Goal: Task Accomplishment & Management: Manage account settings

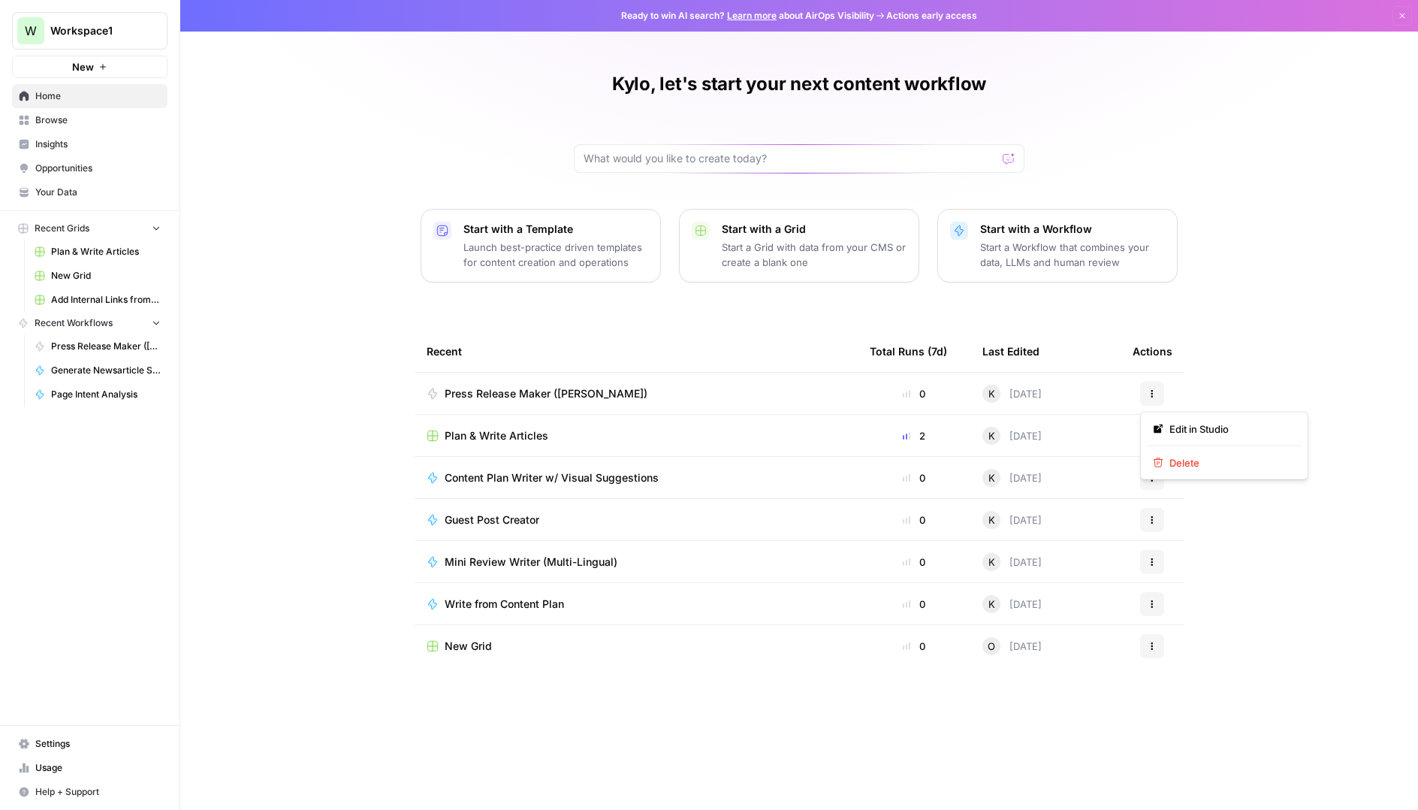
click at [1151, 394] on icon "button" at bounding box center [1152, 393] width 2 height 2
click at [1175, 466] on span "Delete" at bounding box center [1229, 462] width 120 height 15
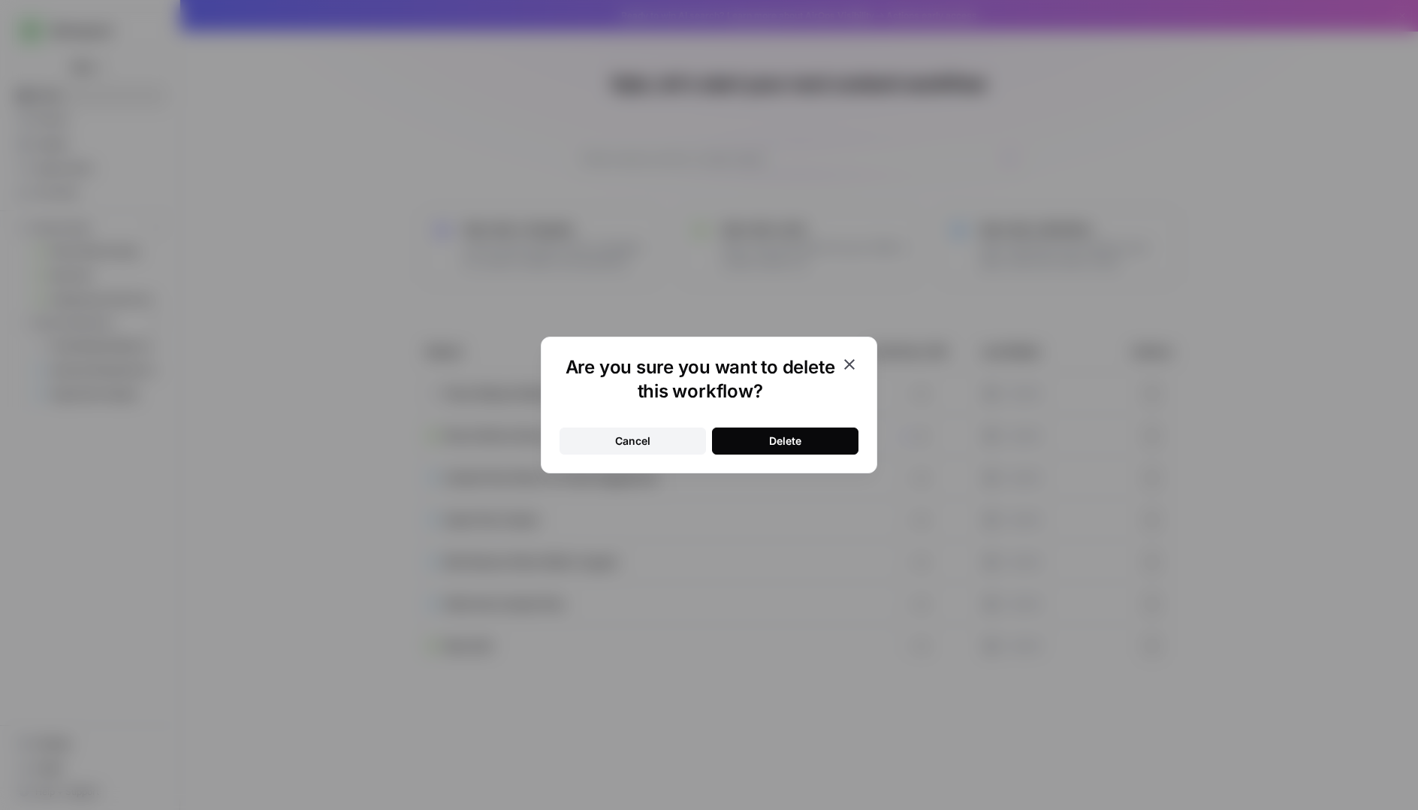
click at [782, 443] on div "Delete" at bounding box center [785, 440] width 32 height 15
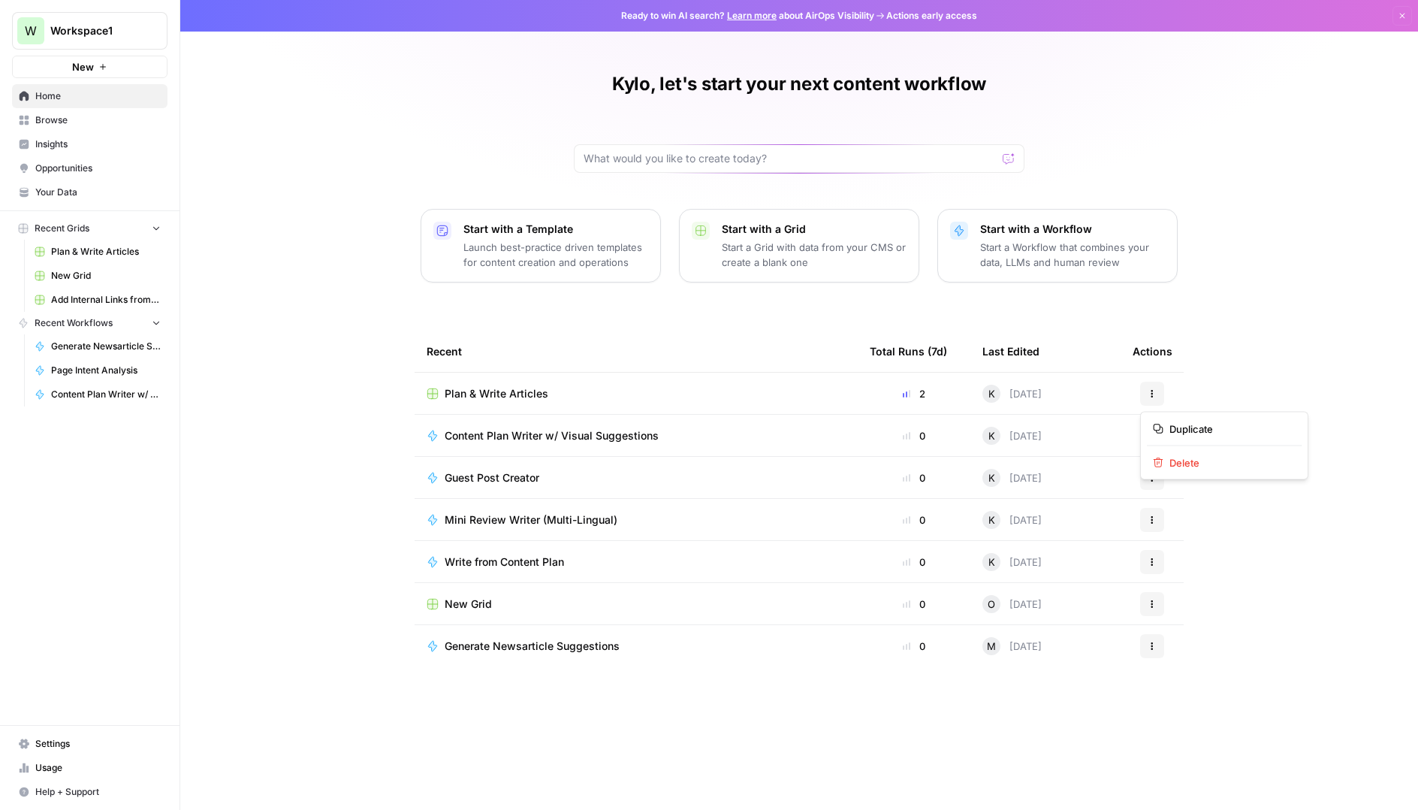
click at [1151, 393] on icon "button" at bounding box center [1152, 393] width 2 height 2
click at [1187, 425] on span "Duplicate" at bounding box center [1229, 428] width 120 height 15
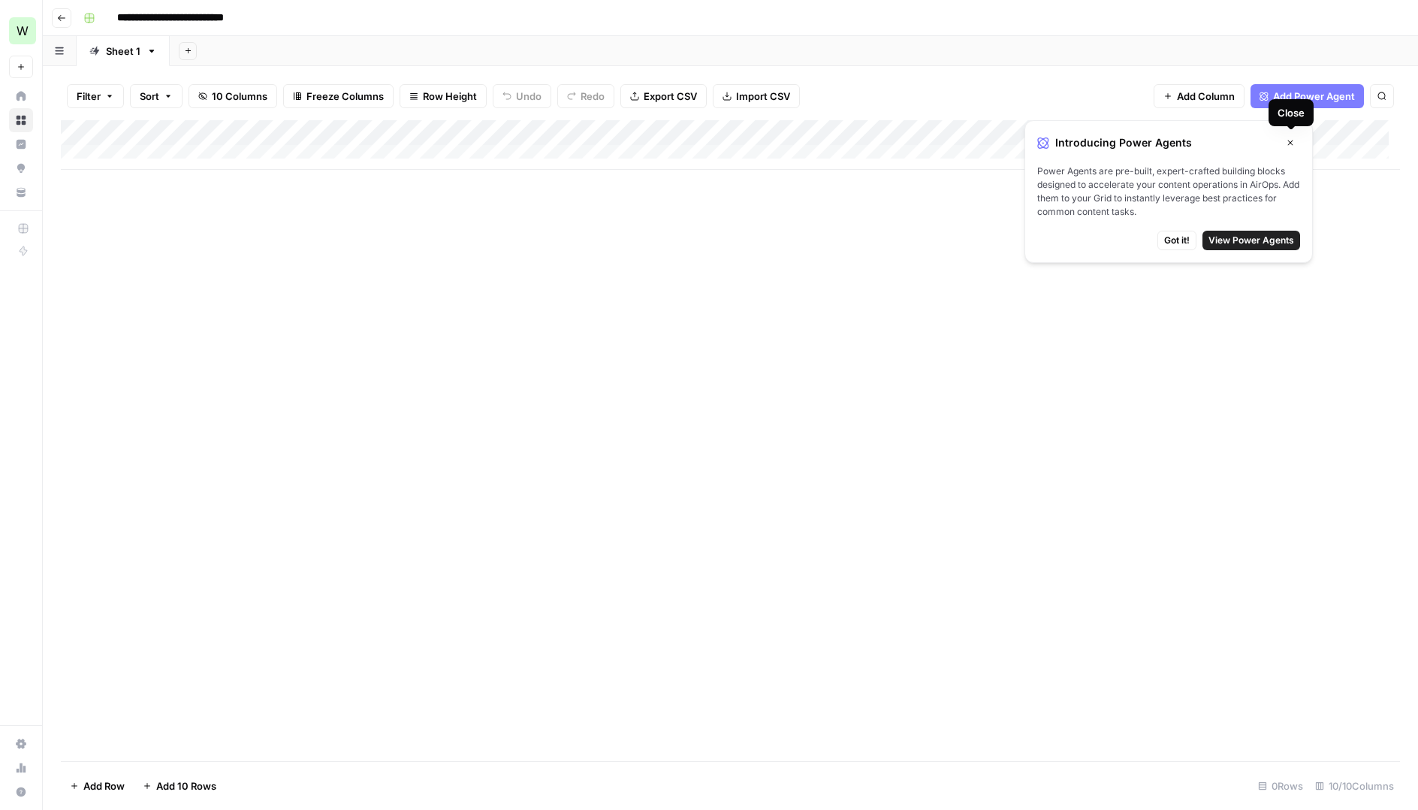
click at [1296, 140] on button "Close" at bounding box center [1291, 143] width 20 height 20
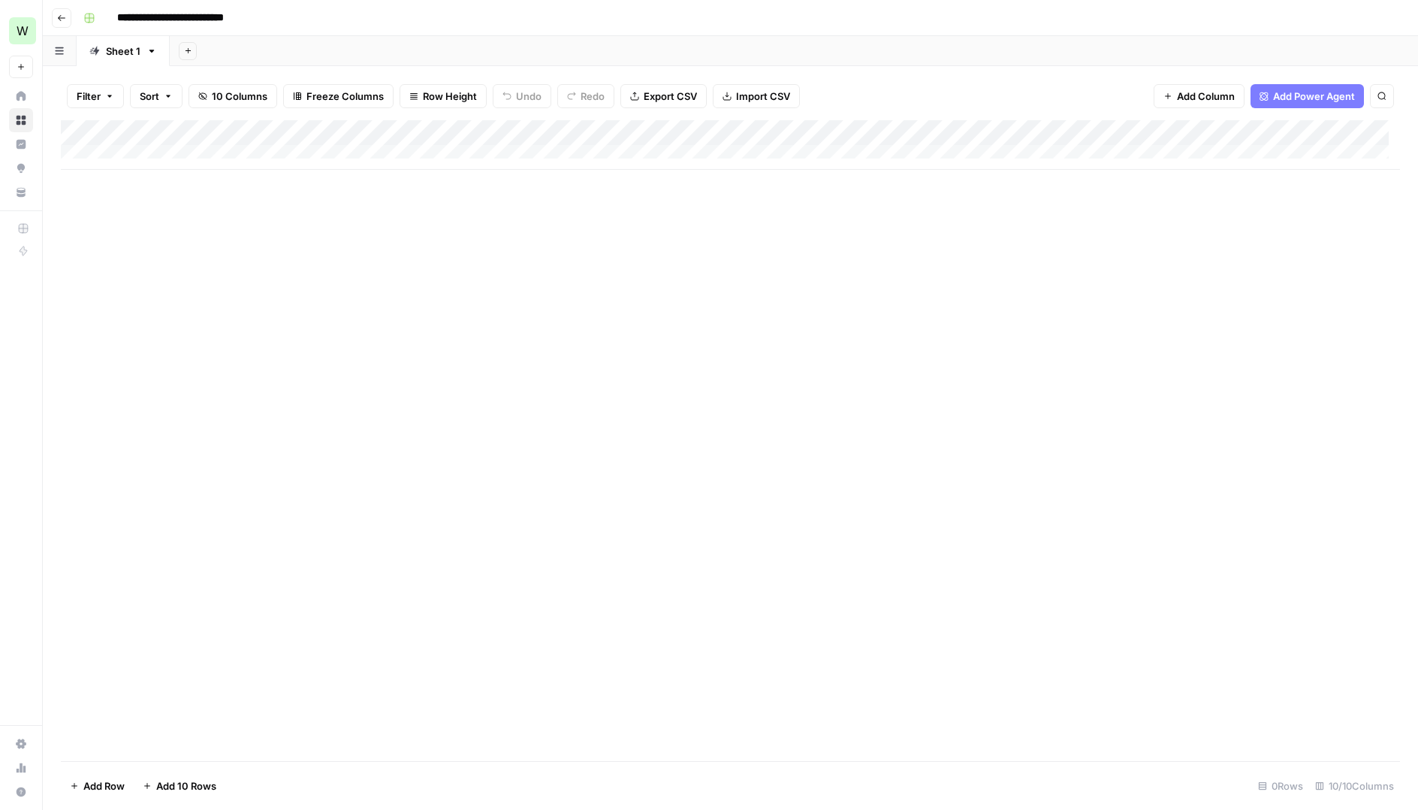
click at [152, 156] on div "Add Column" at bounding box center [730, 145] width 1339 height 50
click at [512, 238] on div "Add Column" at bounding box center [730, 440] width 1339 height 641
click at [231, 20] on input "**********" at bounding box center [187, 18] width 155 height 24
drag, startPoint x: 258, startPoint y: 18, endPoint x: 225, endPoint y: 18, distance: 33.0
click at [225, 18] on input "**********" at bounding box center [187, 18] width 155 height 24
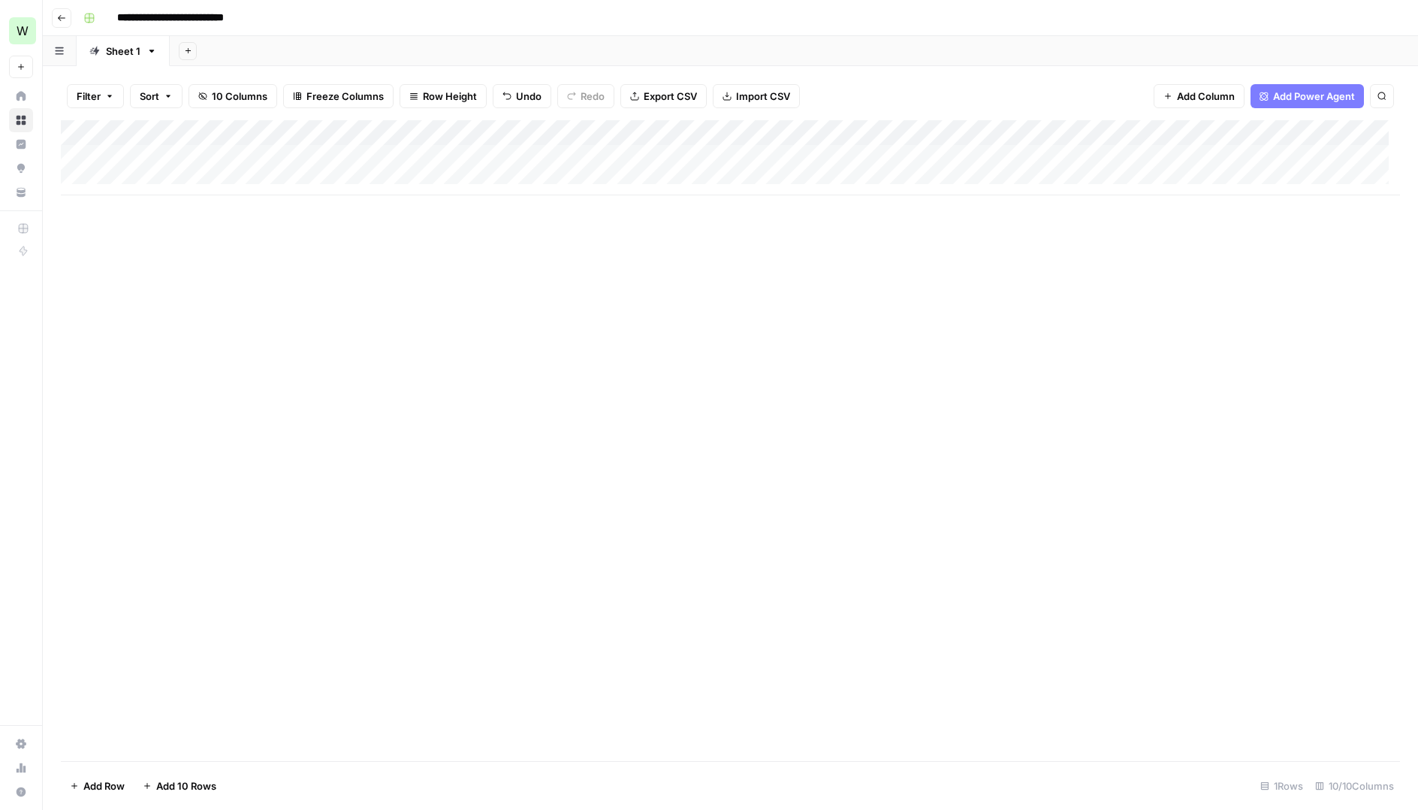
click at [254, 17] on input "**********" at bounding box center [187, 18] width 155 height 24
click at [57, 15] on icon "button" at bounding box center [61, 18] width 9 height 9
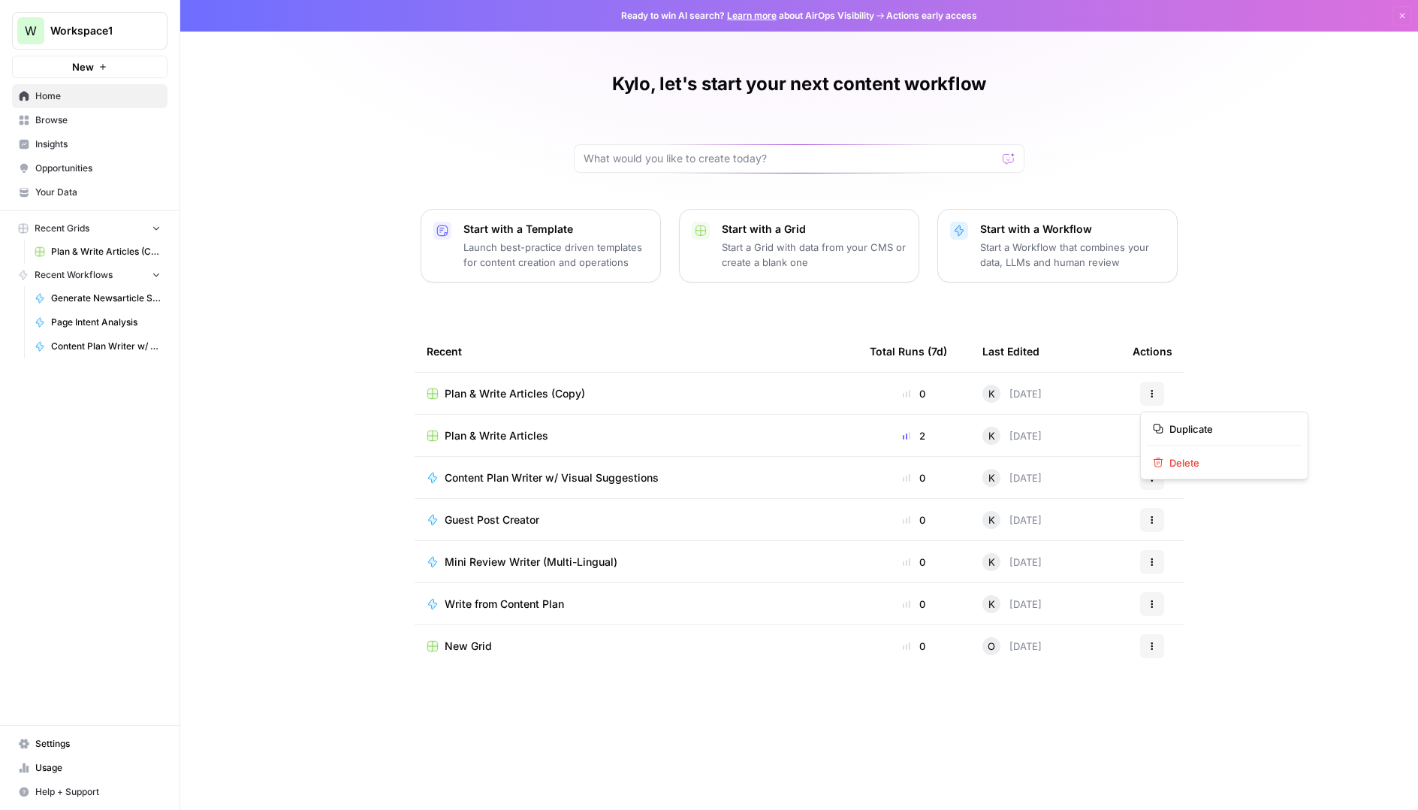
click at [1158, 391] on button "Actions" at bounding box center [1152, 394] width 24 height 24
click at [1187, 457] on span "Delete" at bounding box center [1229, 462] width 120 height 15
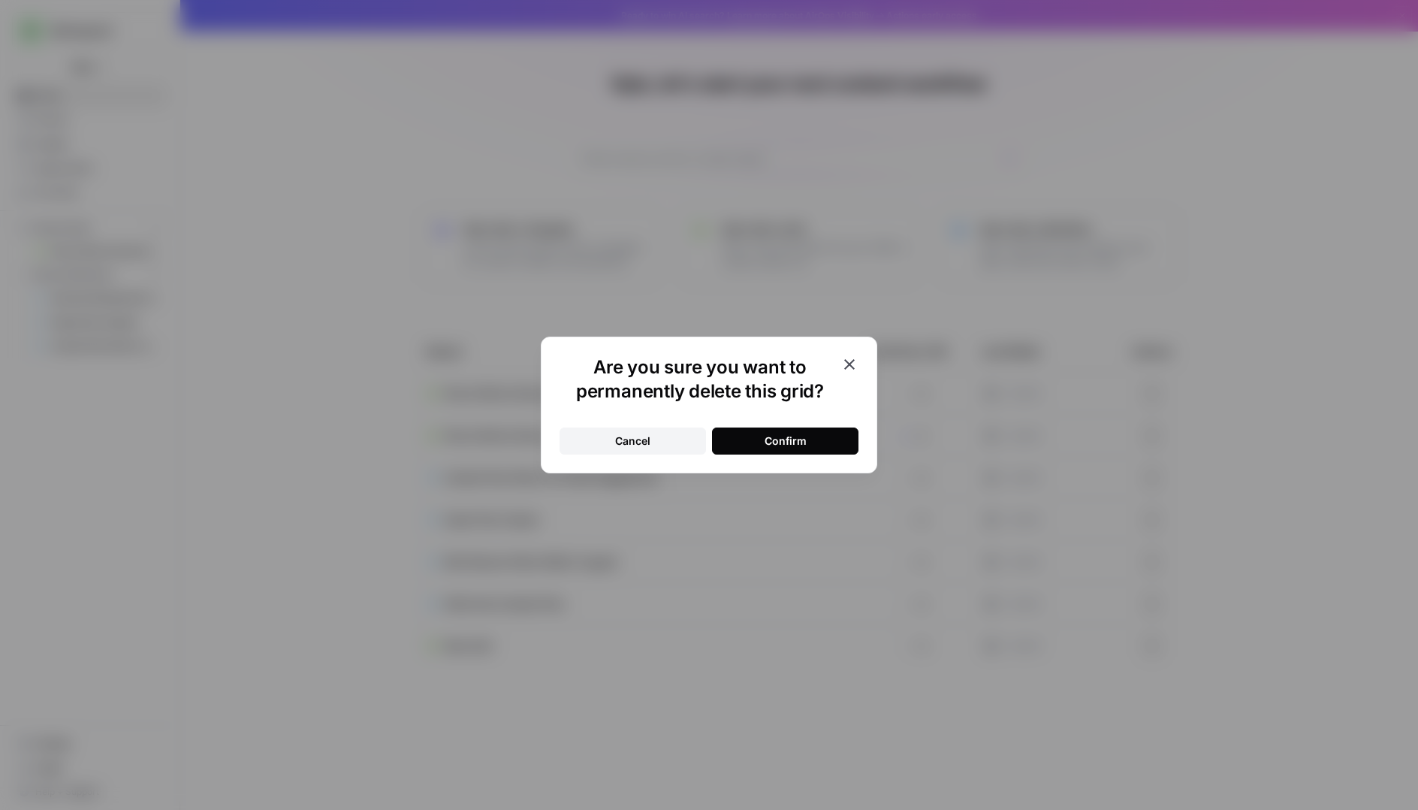
click at [801, 442] on div "Confirm" at bounding box center [786, 440] width 42 height 15
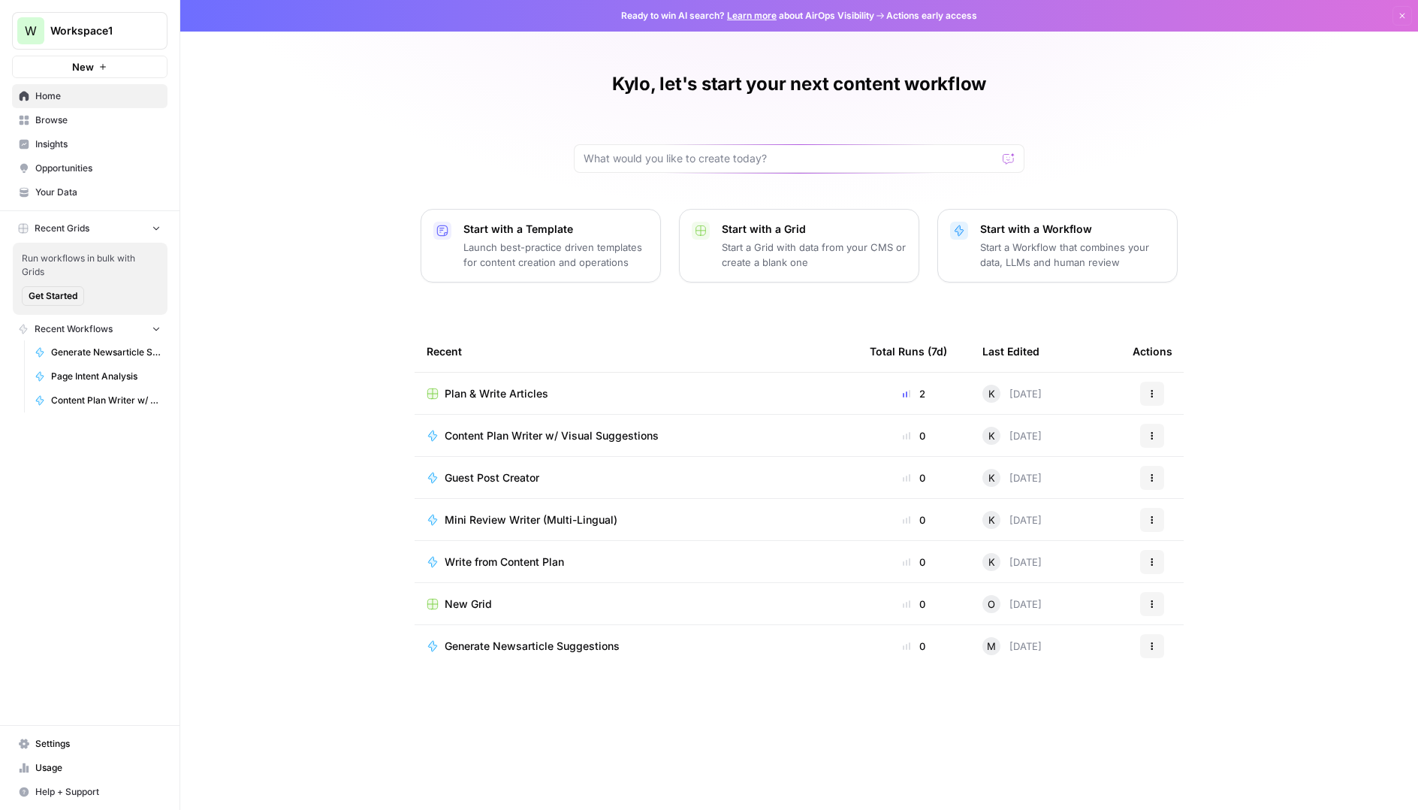
click at [72, 195] on span "Your Data" at bounding box center [97, 193] width 125 height 14
